Goal: Information Seeking & Learning: Understand process/instructions

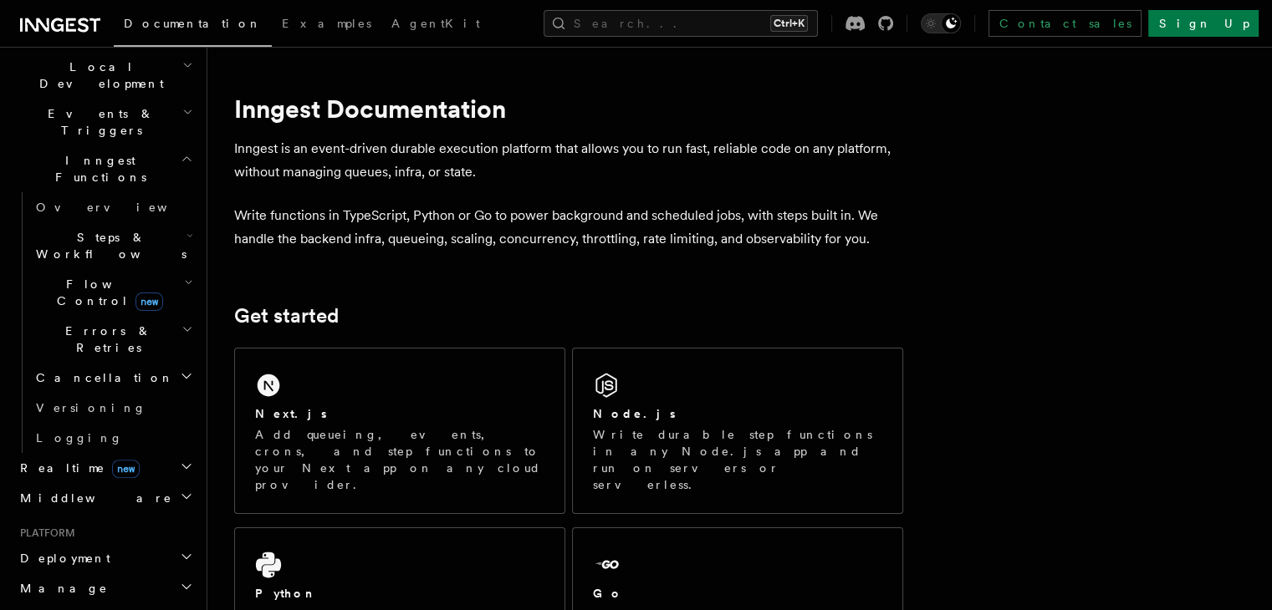
scroll to position [390, 0]
click at [80, 543] on h2 "Deployment" at bounding box center [104, 558] width 183 height 30
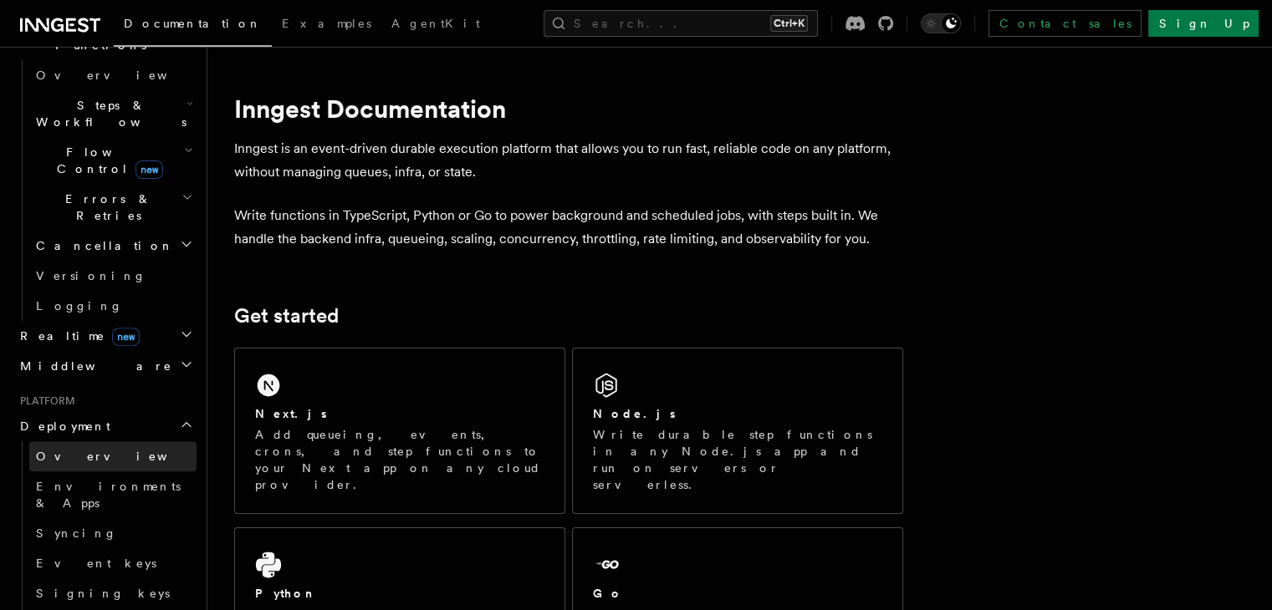
scroll to position [528, 0]
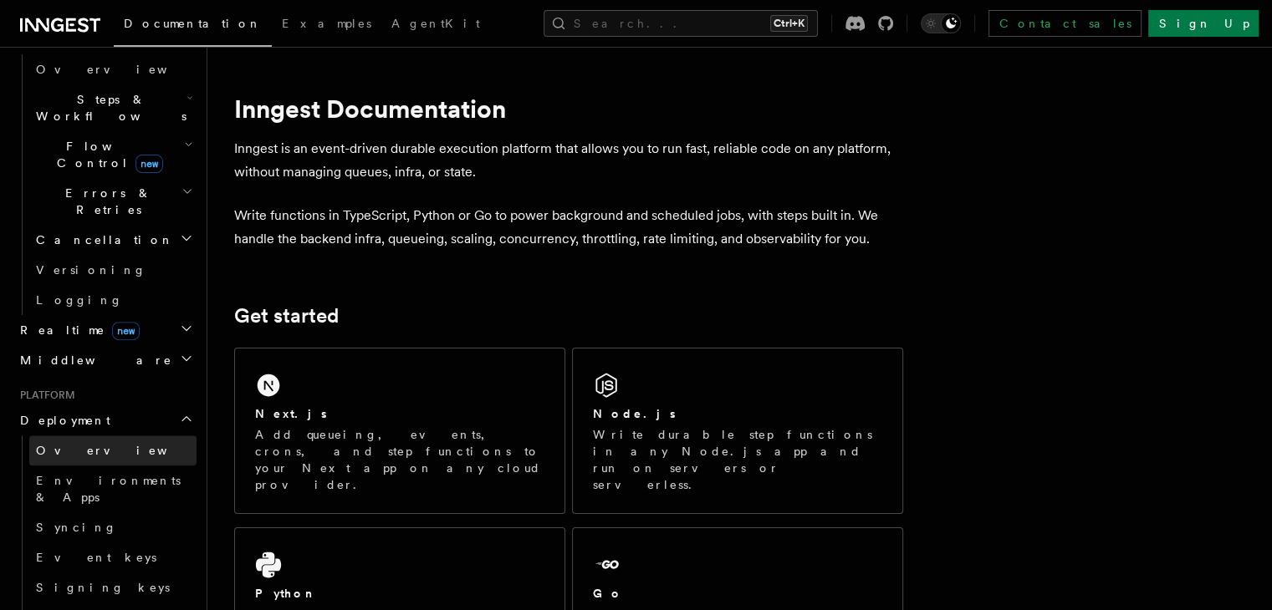
click at [84, 444] on span "Overview" at bounding box center [122, 450] width 172 height 13
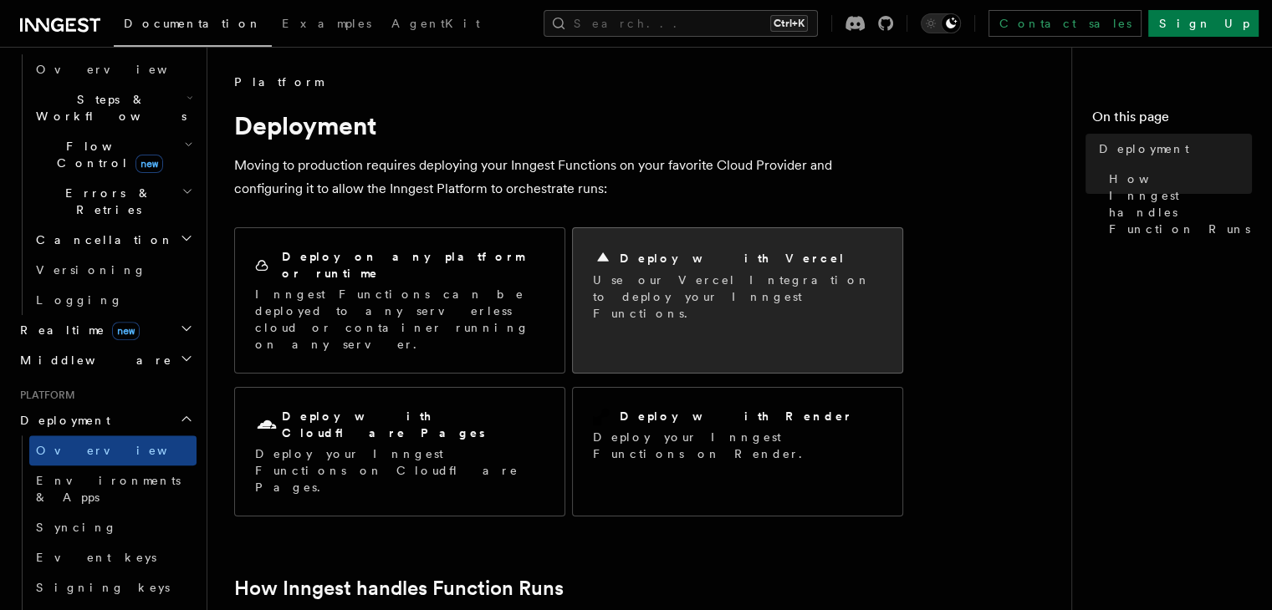
click at [629, 273] on p "Use our Vercel Integration to deploy your Inngest Functions." at bounding box center [737, 297] width 289 height 50
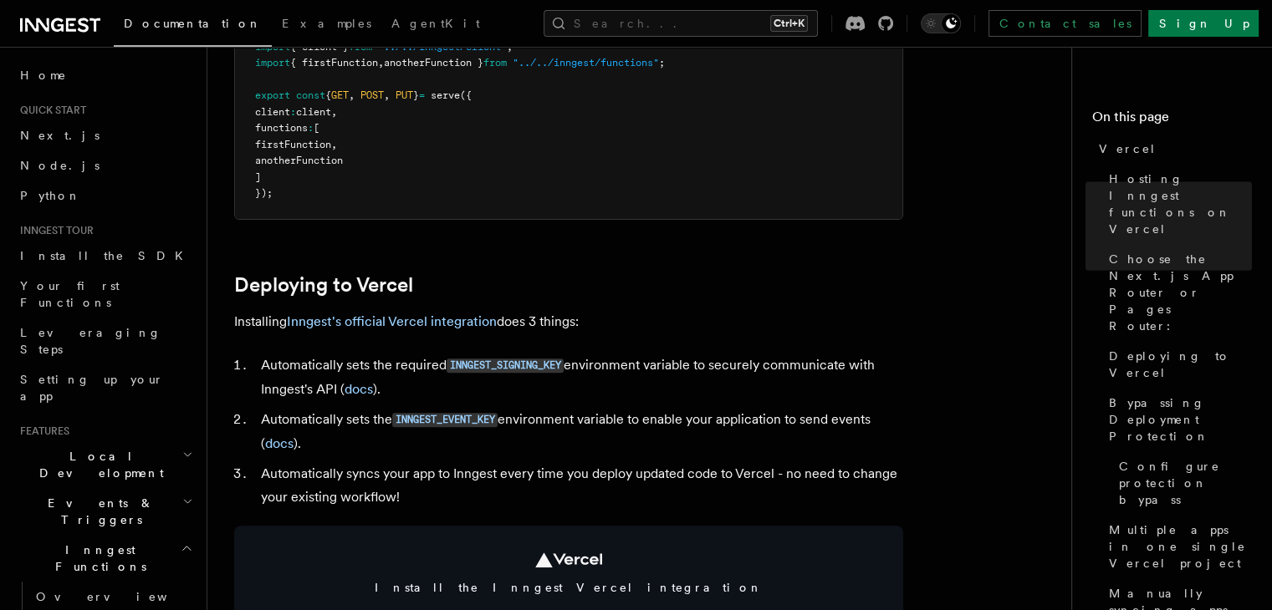
scroll to position [619, 0]
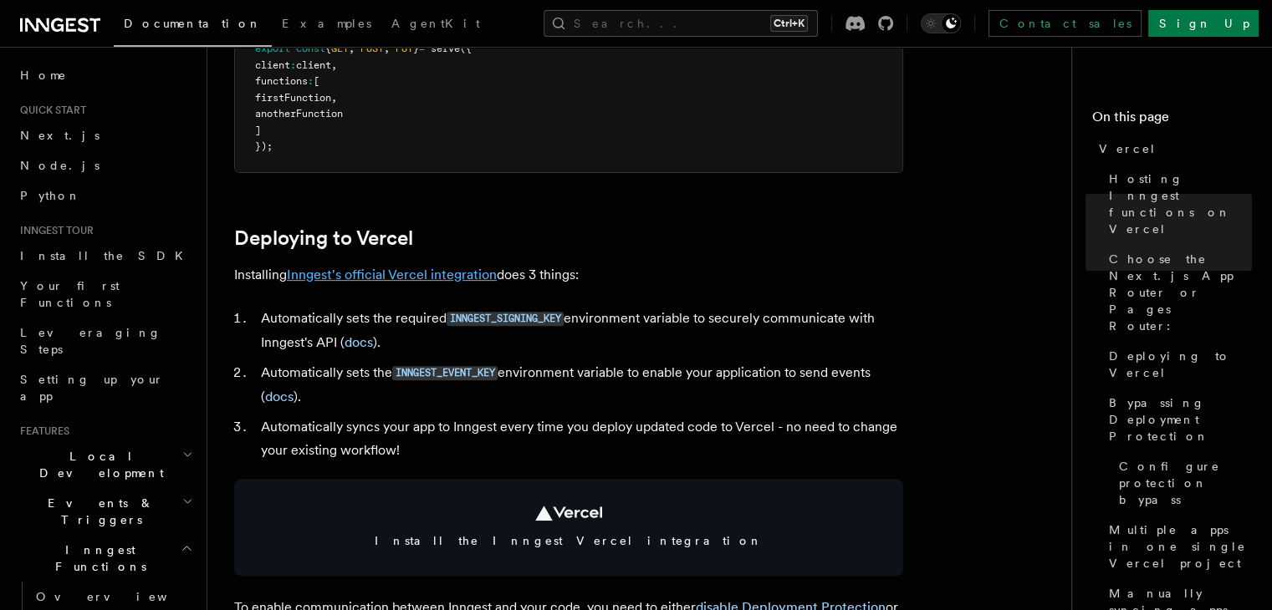
click at [368, 273] on link "Inngest's official Vercel integration" at bounding box center [392, 275] width 210 height 16
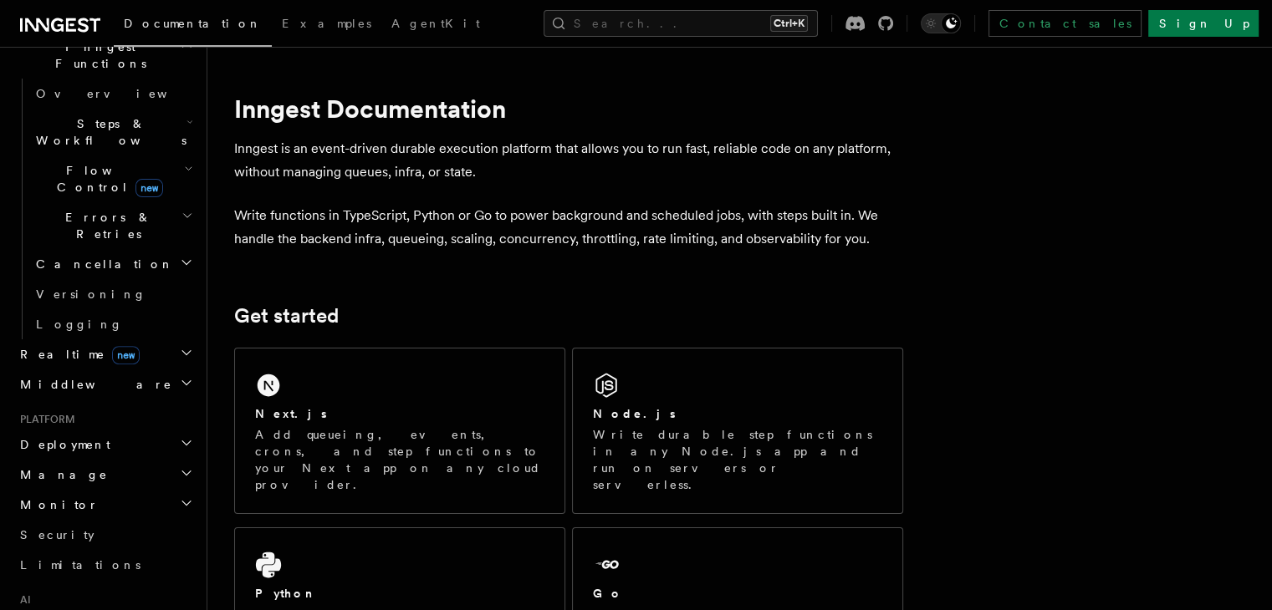
scroll to position [727, 0]
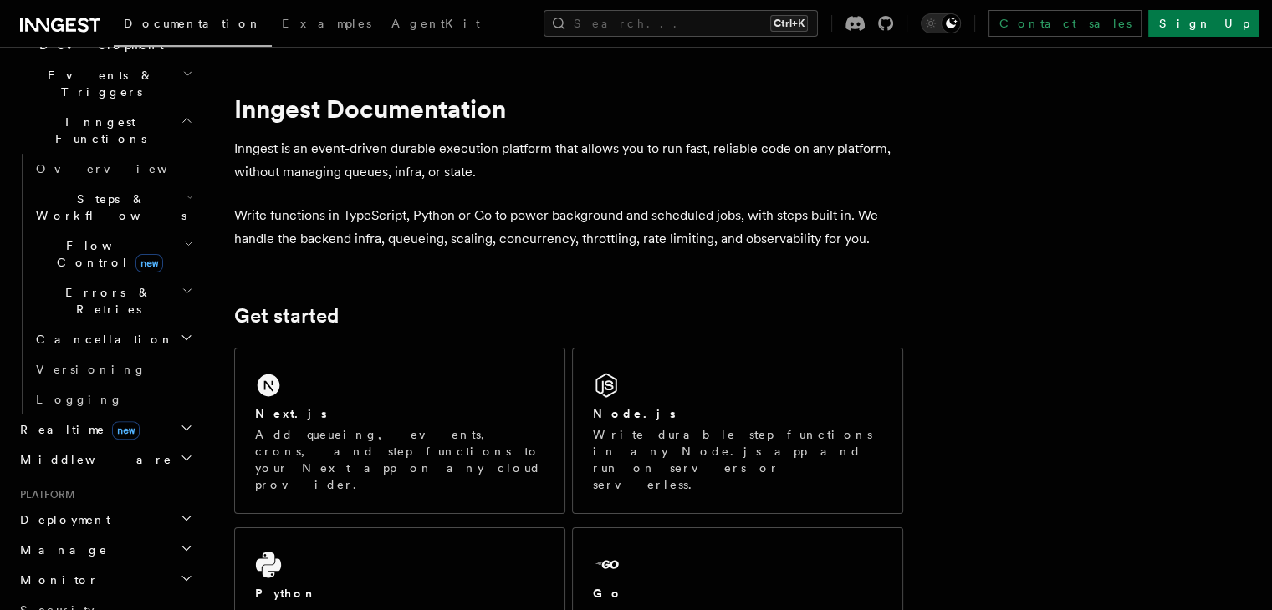
scroll to position [430, 0]
click at [137, 328] on div "Home Quick start Next.js Node.js Python Inngest tour Install the SDK Your first…" at bounding box center [104, 347] width 183 height 1435
click at [100, 503] on h2 "Deployment" at bounding box center [104, 518] width 183 height 30
click at [93, 533] on link "Overview" at bounding box center [112, 548] width 167 height 30
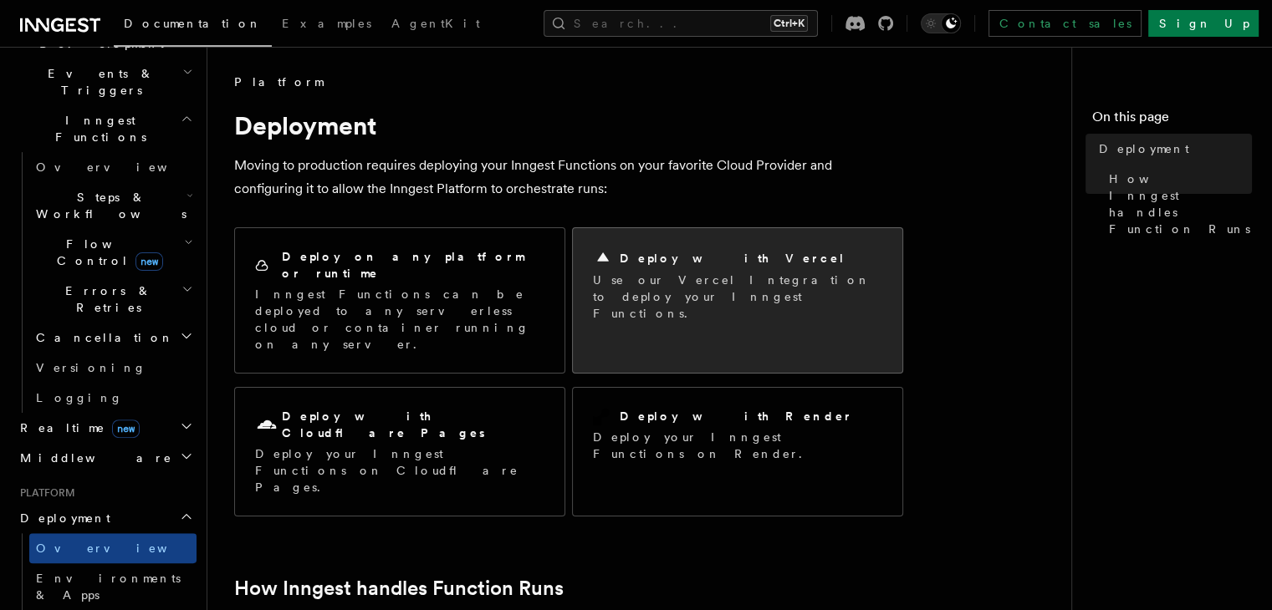
click at [639, 307] on div "Deploy with Vercel Use our Vercel Integration to deploy your Inngest Functions." at bounding box center [737, 285] width 329 height 114
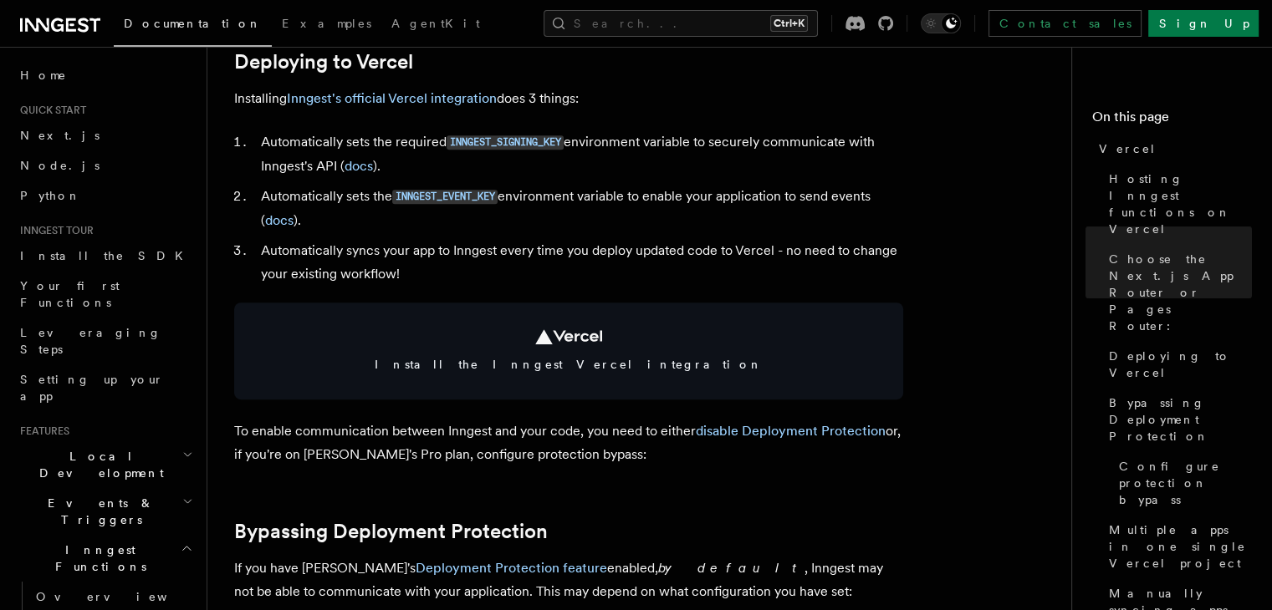
scroll to position [793, 0]
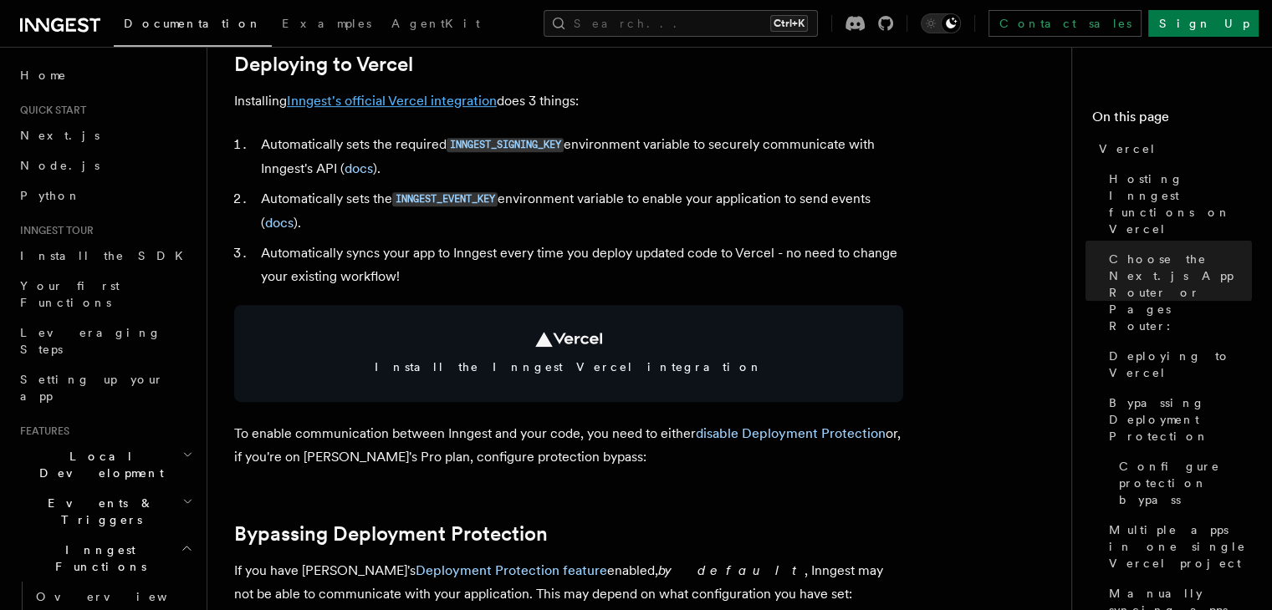
click at [408, 98] on link "Inngest's official Vercel integration" at bounding box center [392, 101] width 210 height 16
